Goal: Participate in discussion

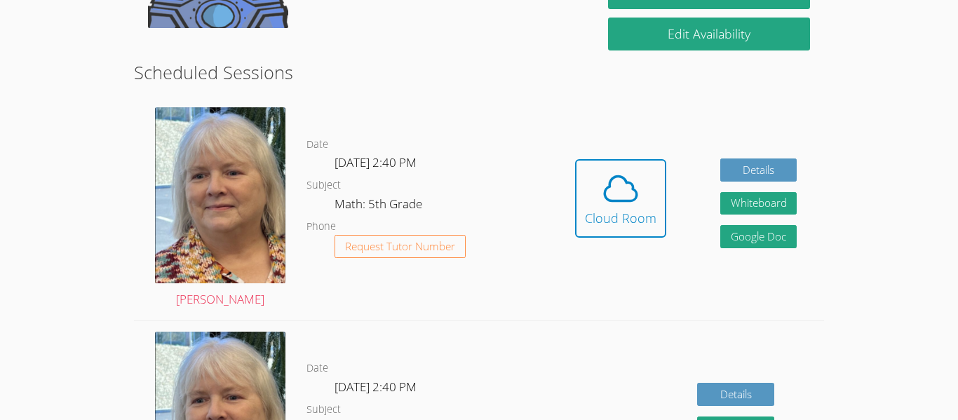
scroll to position [351, 0]
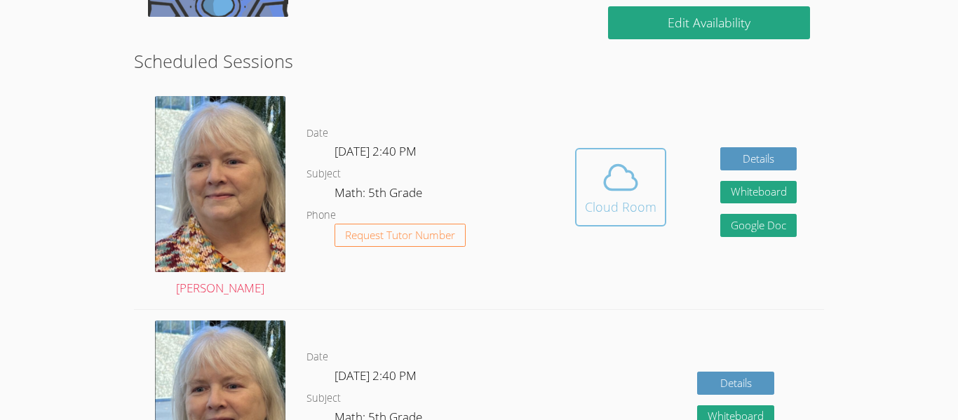
click at [608, 213] on div "Cloud Room" at bounding box center [621, 207] width 72 height 20
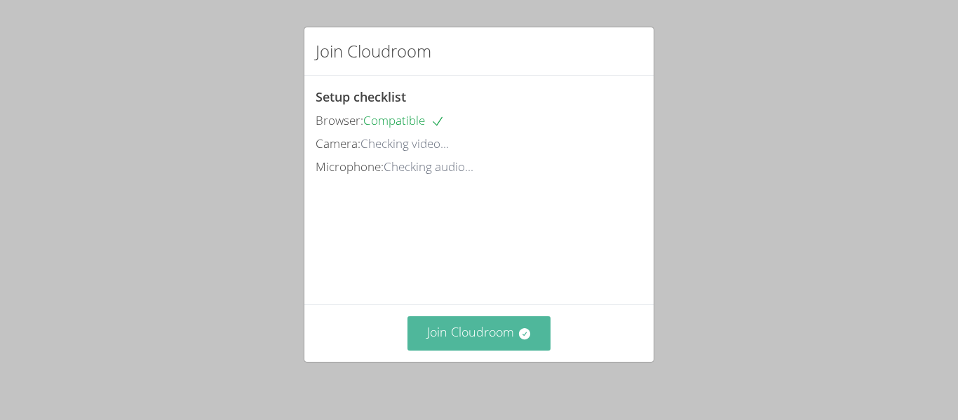
click at [431, 329] on button "Join Cloudroom" at bounding box center [480, 333] width 144 height 34
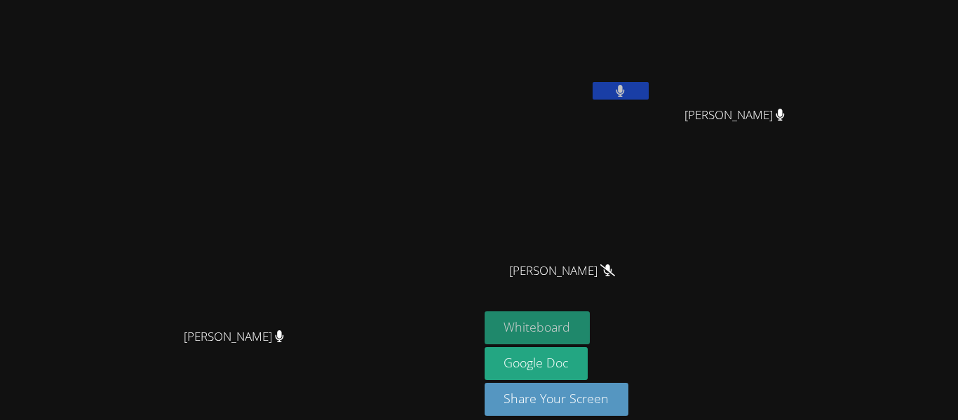
click at [591, 330] on button "Whiteboard" at bounding box center [538, 328] width 106 height 33
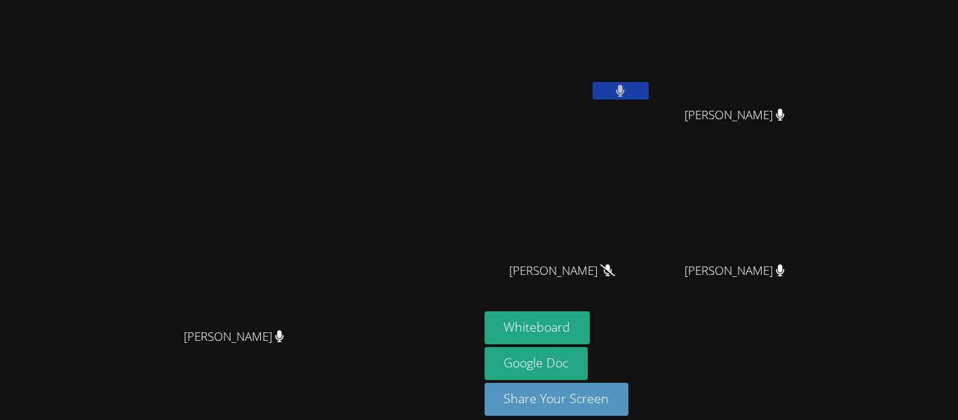
click at [649, 96] on button at bounding box center [621, 91] width 56 height 18
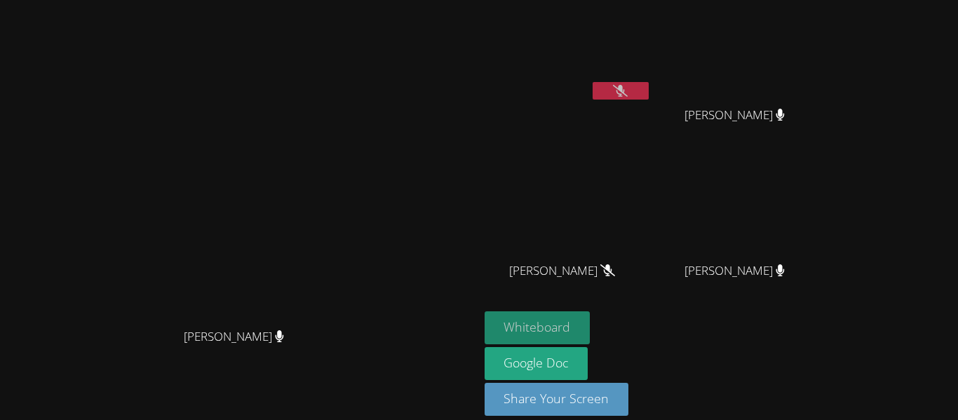
click at [591, 326] on button "Whiteboard" at bounding box center [538, 328] width 106 height 33
click at [628, 94] on icon at bounding box center [620, 91] width 15 height 12
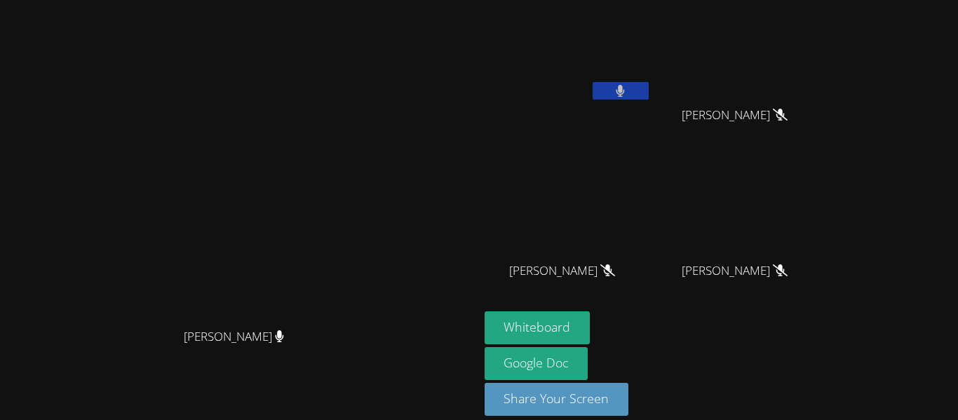
click at [649, 85] on button at bounding box center [621, 91] width 56 height 18
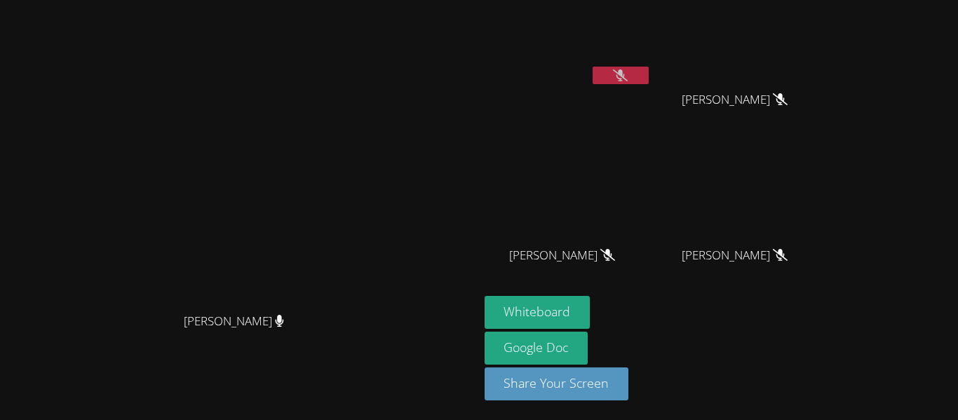
click at [649, 69] on button at bounding box center [621, 76] width 56 height 18
click at [628, 80] on icon at bounding box center [620, 75] width 15 height 12
click at [649, 79] on button at bounding box center [621, 76] width 56 height 18
click at [649, 76] on button at bounding box center [621, 76] width 56 height 18
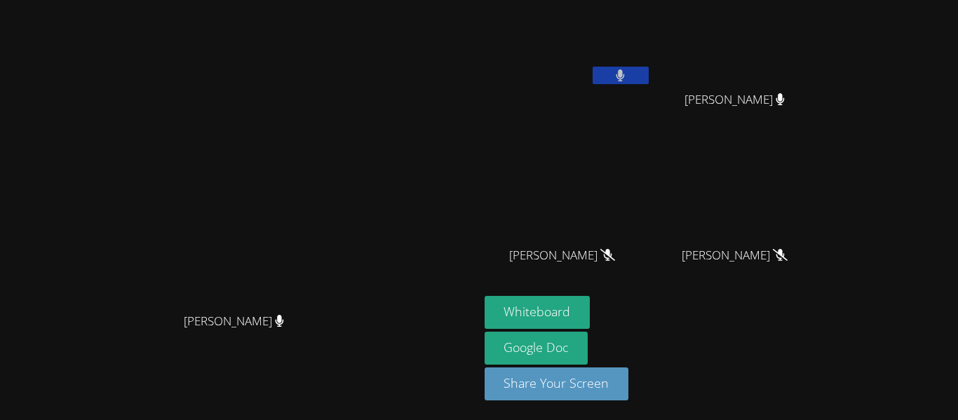
click at [649, 79] on button at bounding box center [621, 76] width 56 height 18
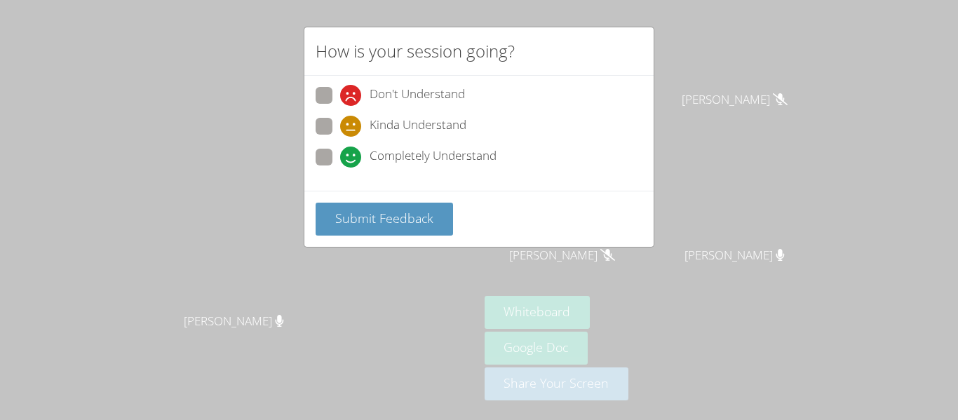
click at [340, 168] on span at bounding box center [340, 168] width 0 height 0
click at [340, 157] on input "Completely Understand" at bounding box center [346, 155] width 12 height 12
radio input "true"
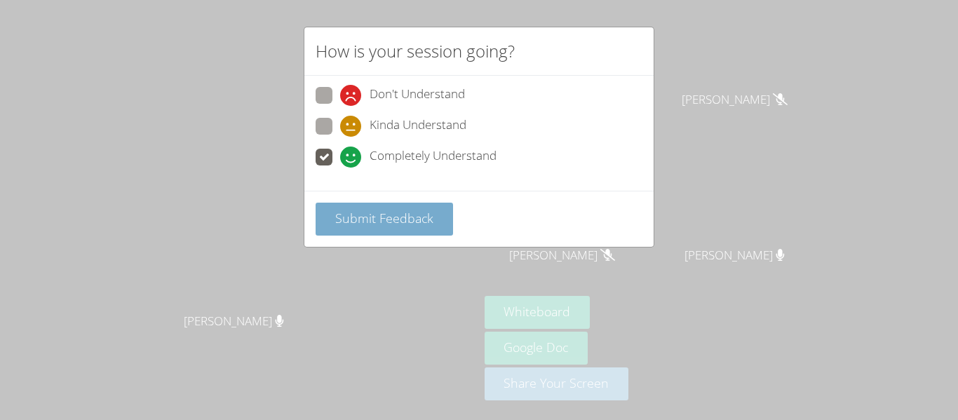
click at [351, 214] on span "Submit Feedback" at bounding box center [384, 218] width 98 height 17
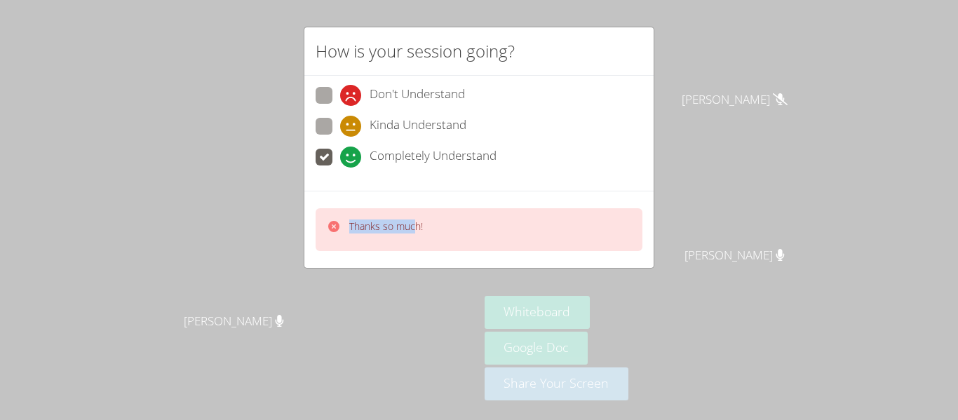
drag, startPoint x: 339, startPoint y: 228, endPoint x: 417, endPoint y: 229, distance: 78.6
click at [417, 229] on div "Thanks so much!" at bounding box center [375, 230] width 96 height 20
click at [417, 229] on p "Thanks so much!" at bounding box center [386, 227] width 74 height 14
click at [413, 229] on p "Thanks so much!" at bounding box center [386, 227] width 74 height 14
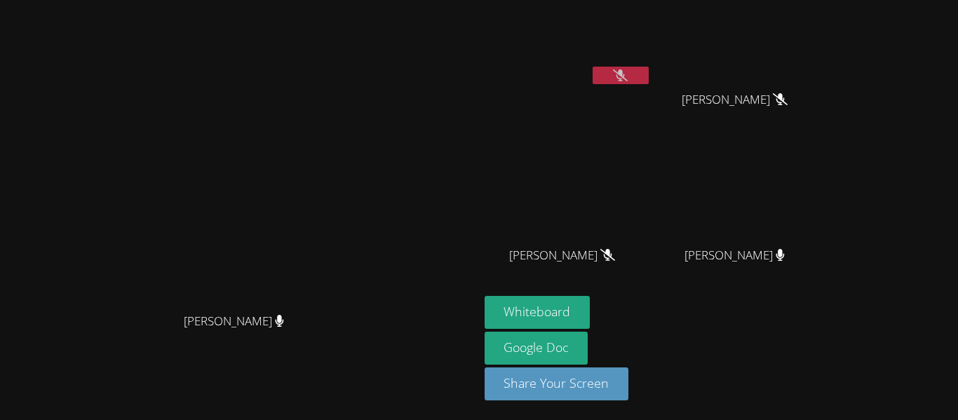
click at [649, 81] on button at bounding box center [621, 76] width 56 height 18
